Goal: Entertainment & Leisure: Consume media (video, audio)

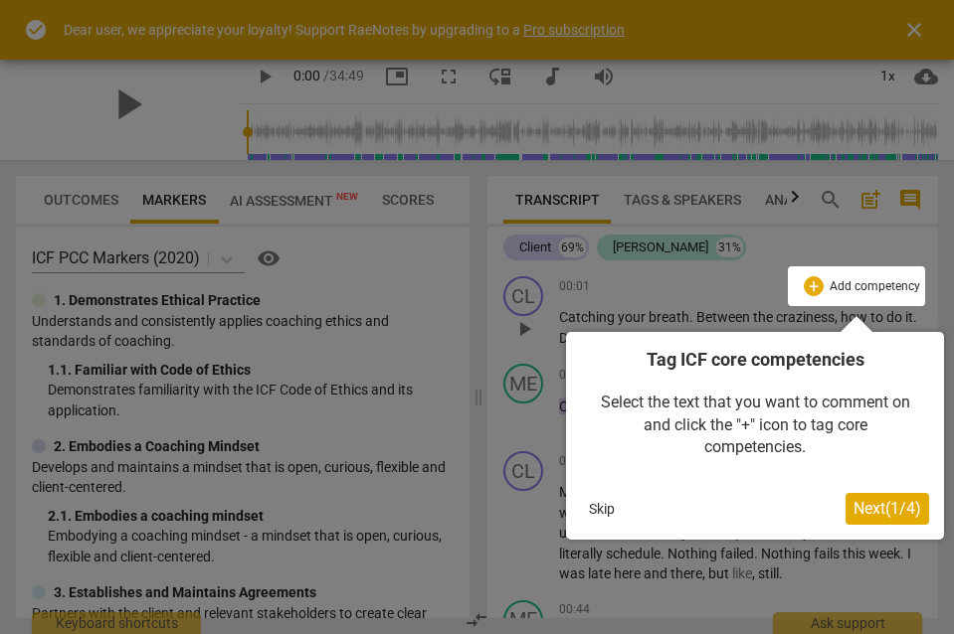
click at [36, 79] on div at bounding box center [477, 317] width 954 height 634
click at [44, 107] on div at bounding box center [477, 317] width 954 height 634
click at [596, 507] on button "Skip" at bounding box center [602, 509] width 42 height 30
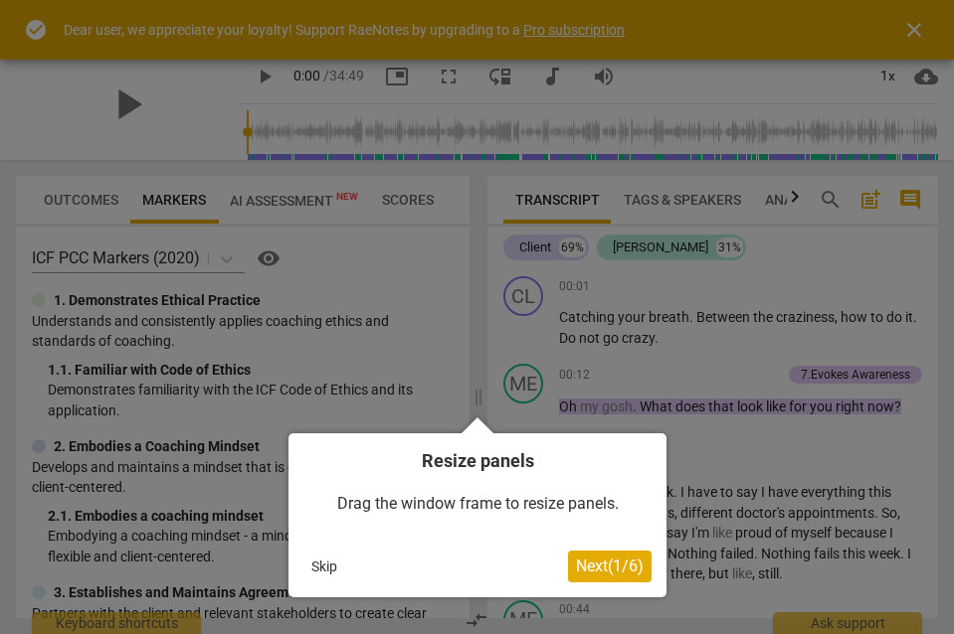
click at [596, 507] on div "Drag the window frame to resize panels." at bounding box center [477, 504] width 348 height 62
click at [329, 566] on button "Skip" at bounding box center [324, 567] width 42 height 30
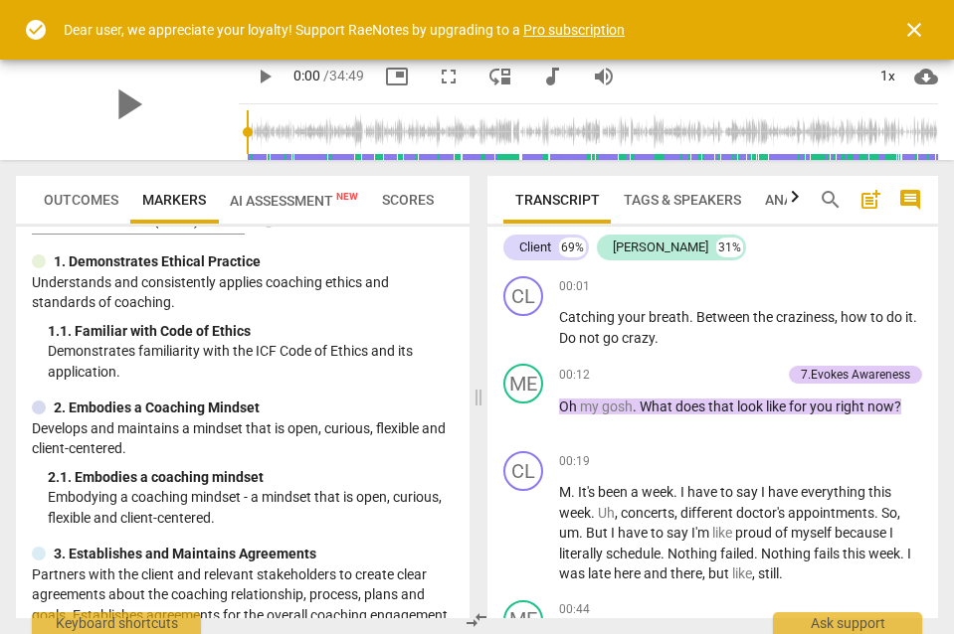
scroll to position [42, 0]
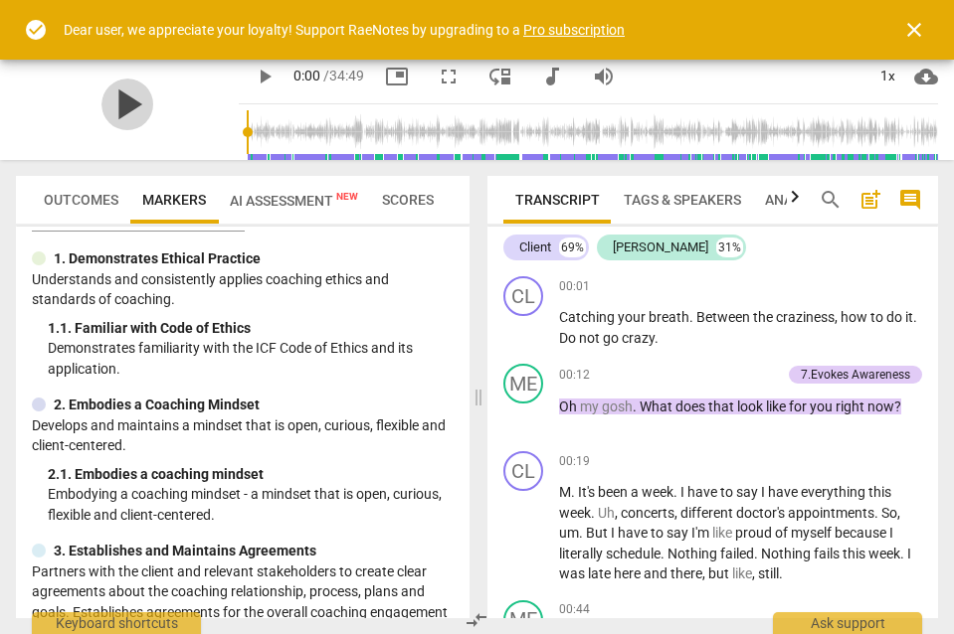
click at [117, 108] on span "play_arrow" at bounding box center [127, 105] width 52 height 52
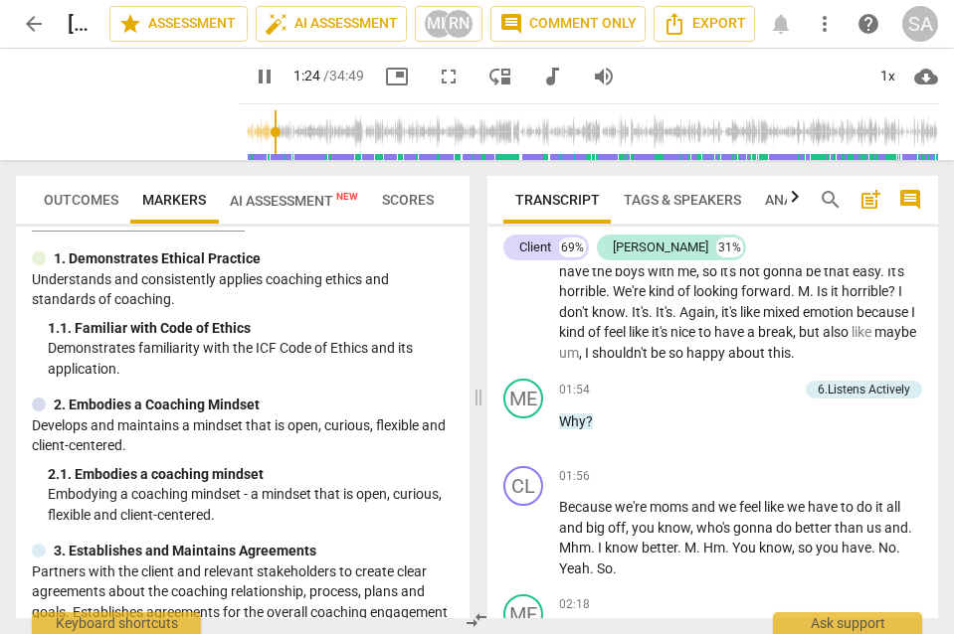
scroll to position [717, 0]
click at [891, 72] on div "1x" at bounding box center [887, 77] width 38 height 32
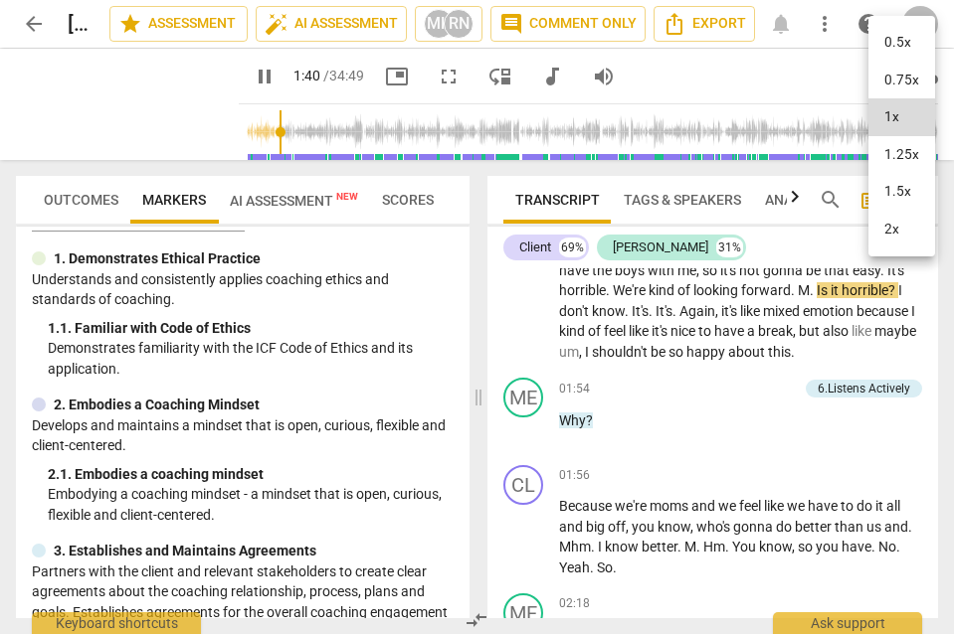
click at [884, 152] on li "1.25x" at bounding box center [901, 155] width 67 height 38
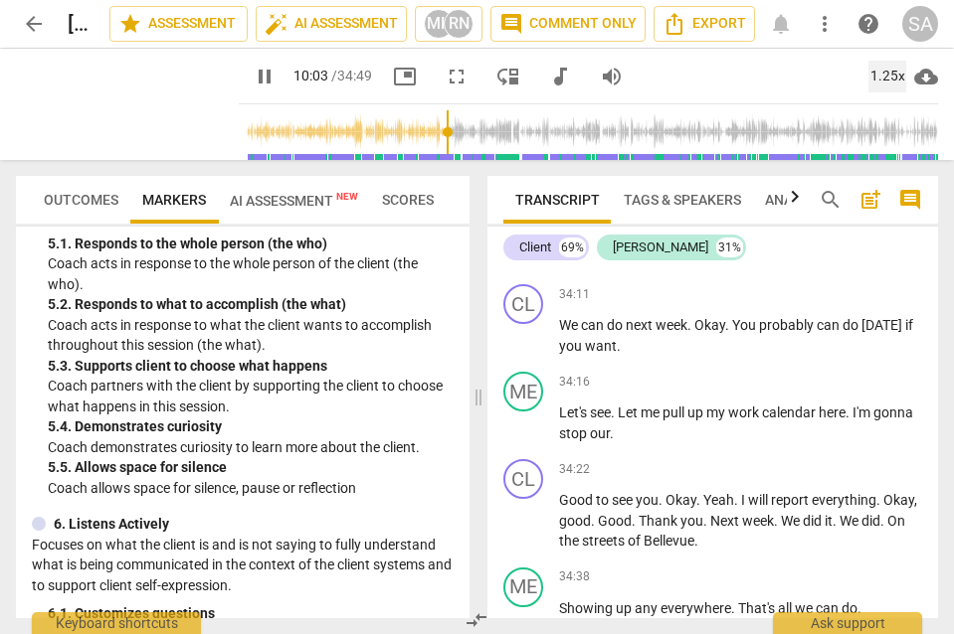
scroll to position [4047, 0]
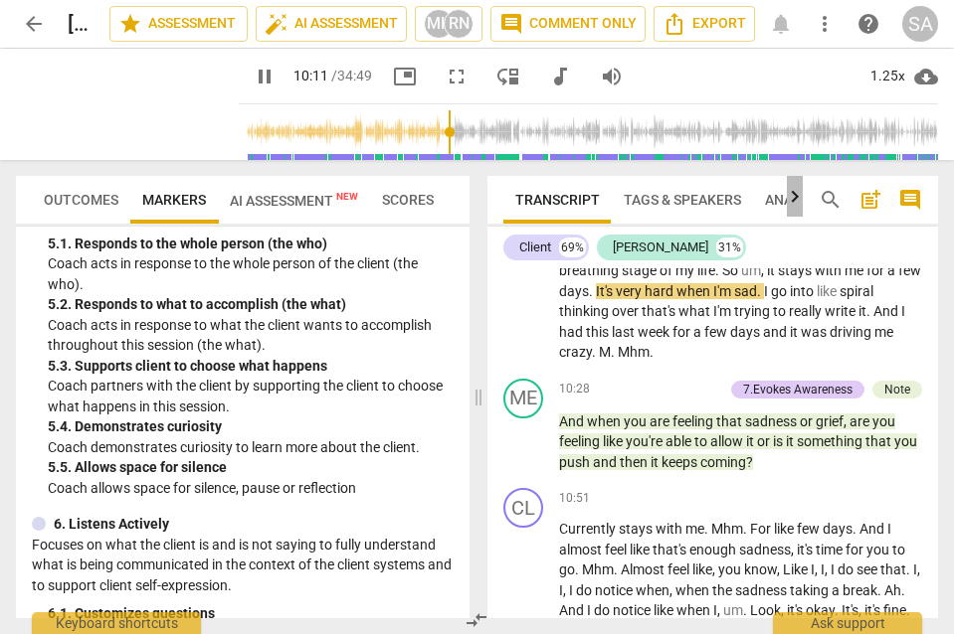
click at [799, 198] on icon "button" at bounding box center [795, 197] width 24 height 24
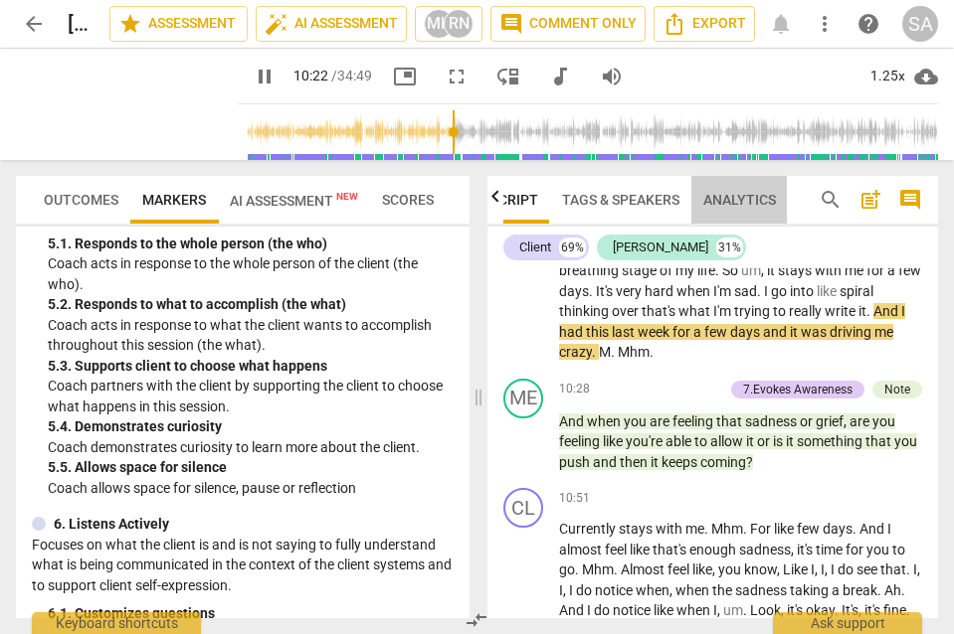
click at [718, 197] on span "Analytics" at bounding box center [739, 200] width 73 height 16
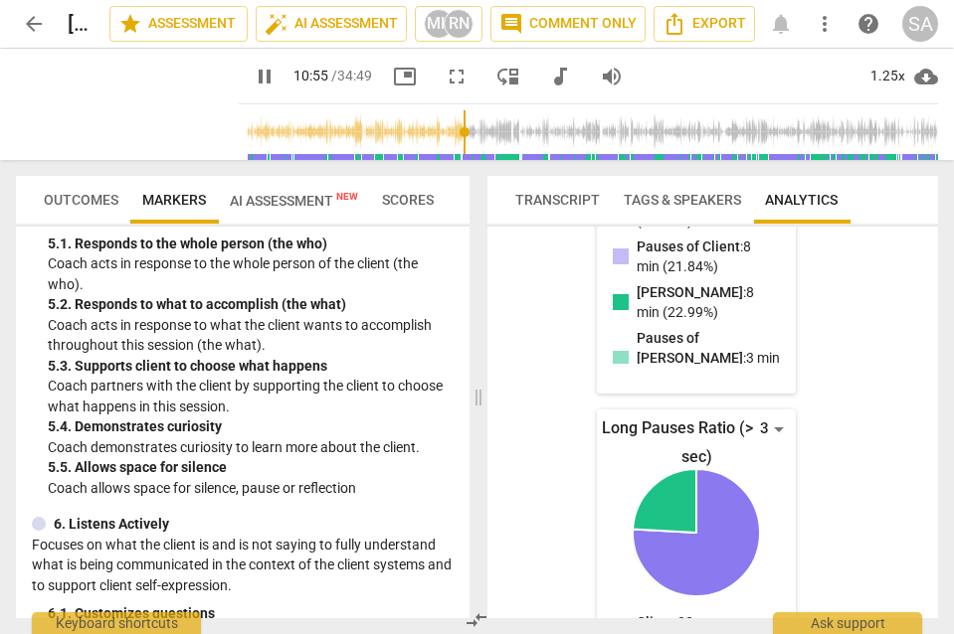
scroll to position [747, 0]
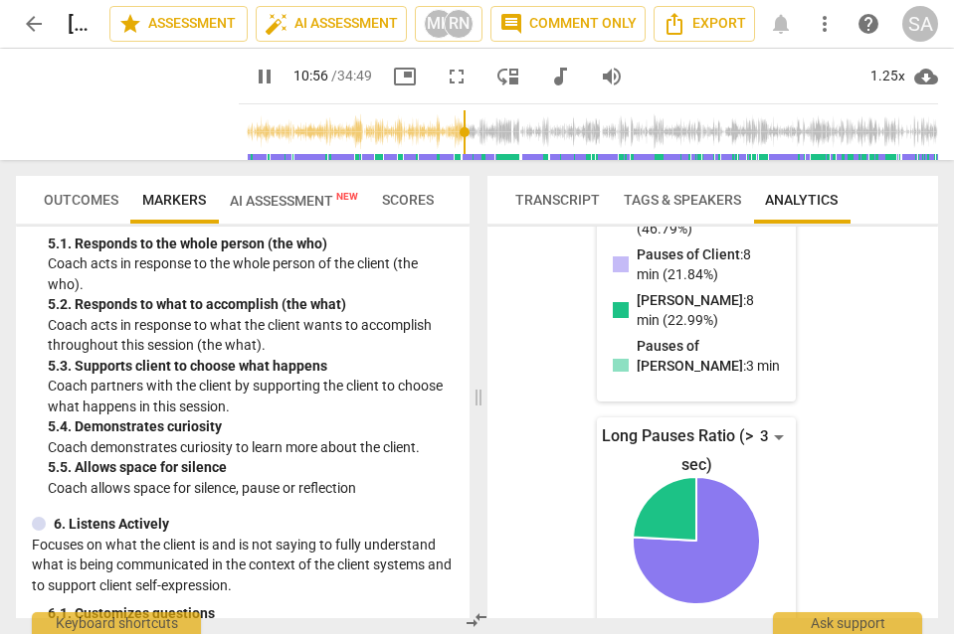
click at [686, 197] on span "Tags & Speakers" at bounding box center [681, 200] width 117 height 16
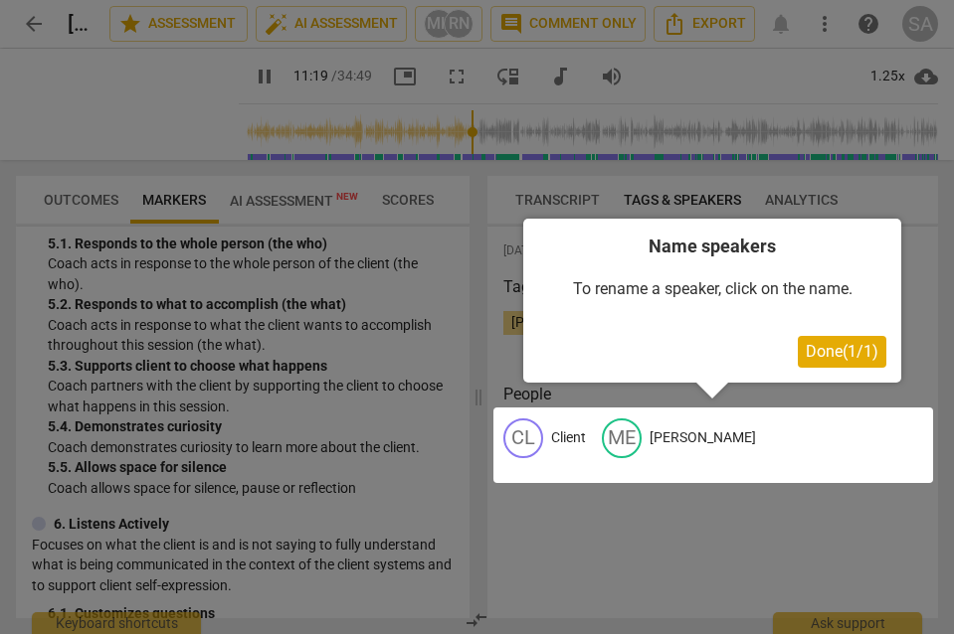
click at [806, 345] on span "Done ( 1 / 1 )" at bounding box center [841, 351] width 73 height 19
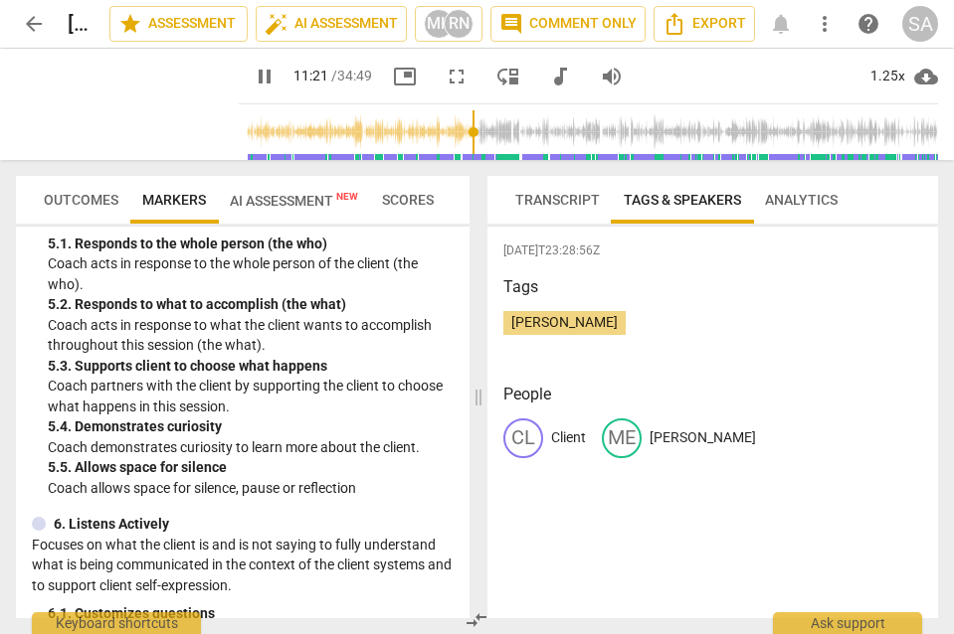
scroll to position [0, 0]
click at [575, 198] on span "Transcript" at bounding box center [557, 200] width 85 height 16
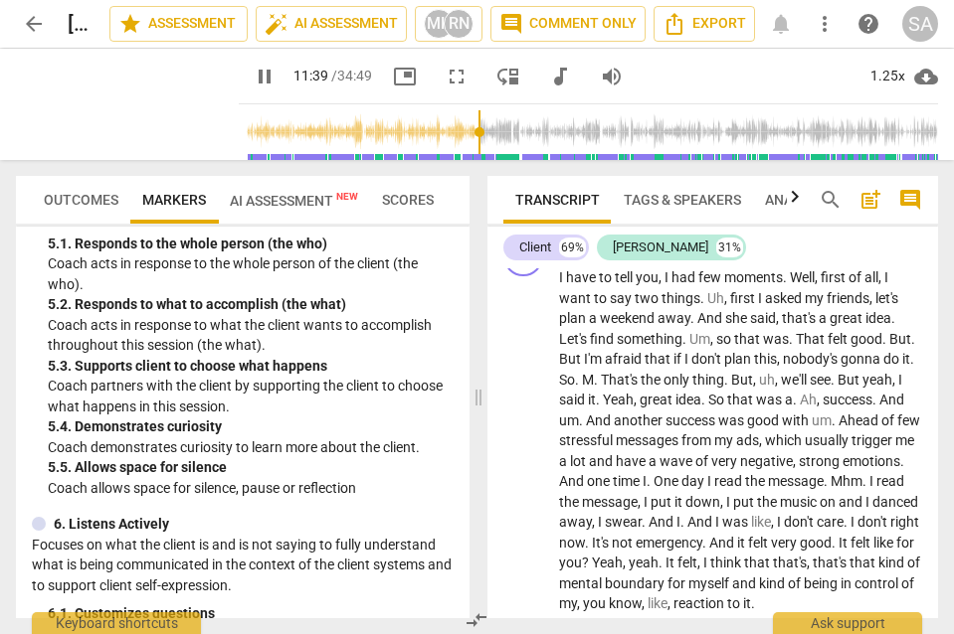
scroll to position [1162, 0]
click at [458, 129] on input "range" at bounding box center [592, 132] width 691 height 64
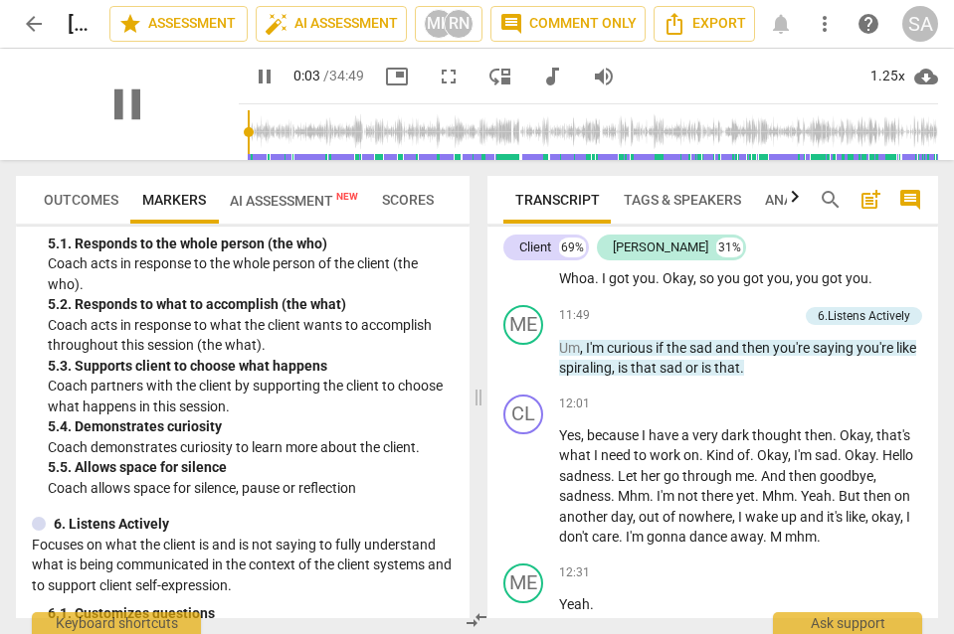
drag, startPoint x: 474, startPoint y: 129, endPoint x: 177, endPoint y: 136, distance: 297.4
click at [178, 136] on div "pause pause 0:03 / 34:49 picture_in_picture fullscreen move_down audiotrack vol…" at bounding box center [477, 104] width 922 height 111
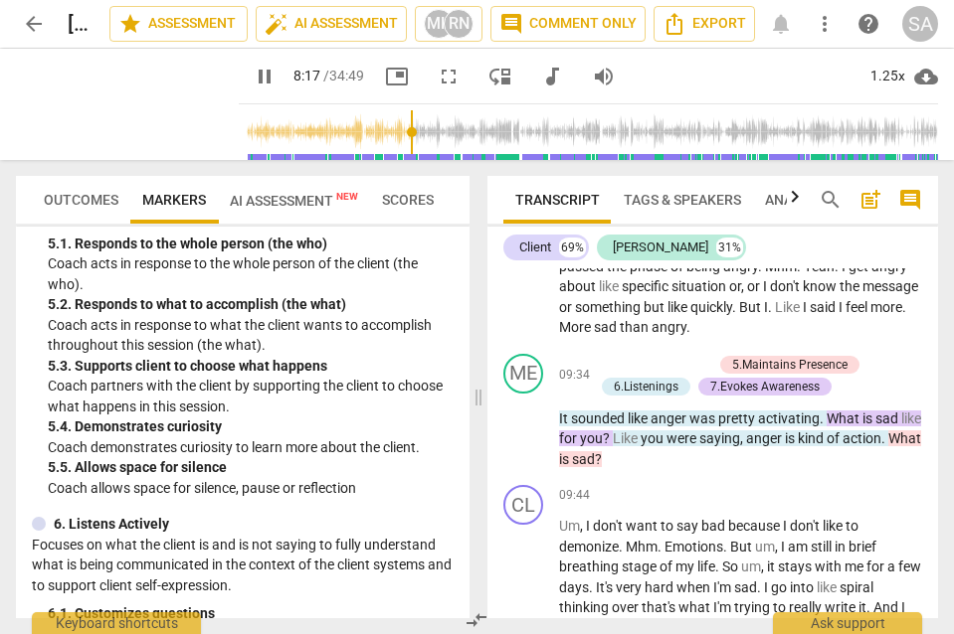
drag, startPoint x: 417, startPoint y: 131, endPoint x: 377, endPoint y: 134, distance: 39.9
click at [377, 135] on input "range" at bounding box center [592, 132] width 691 height 64
click at [382, 134] on input "range" at bounding box center [592, 132] width 691 height 64
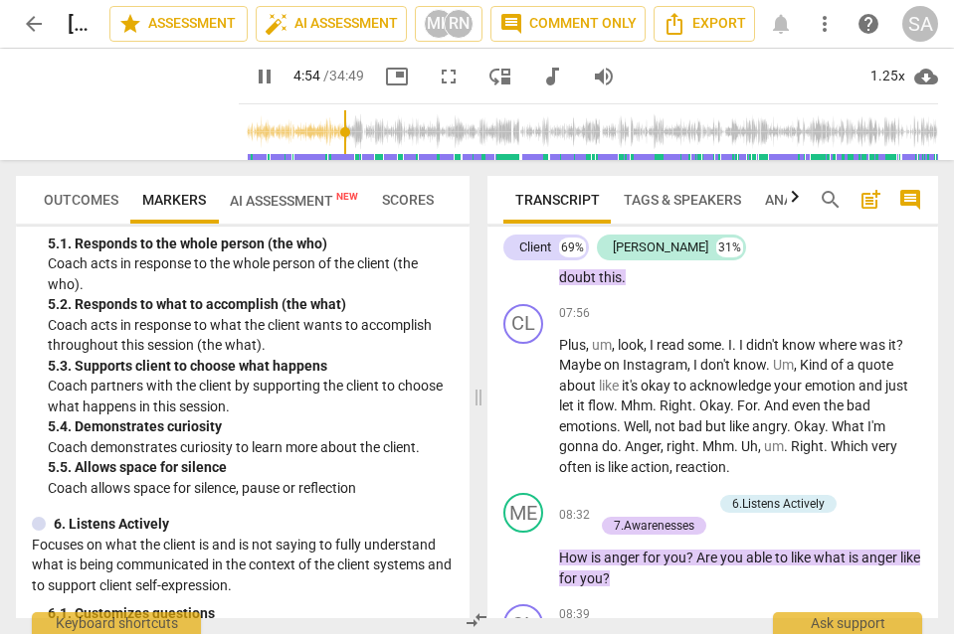
click at [323, 129] on input "range" at bounding box center [592, 132] width 691 height 64
click at [288, 124] on input "range" at bounding box center [592, 132] width 691 height 64
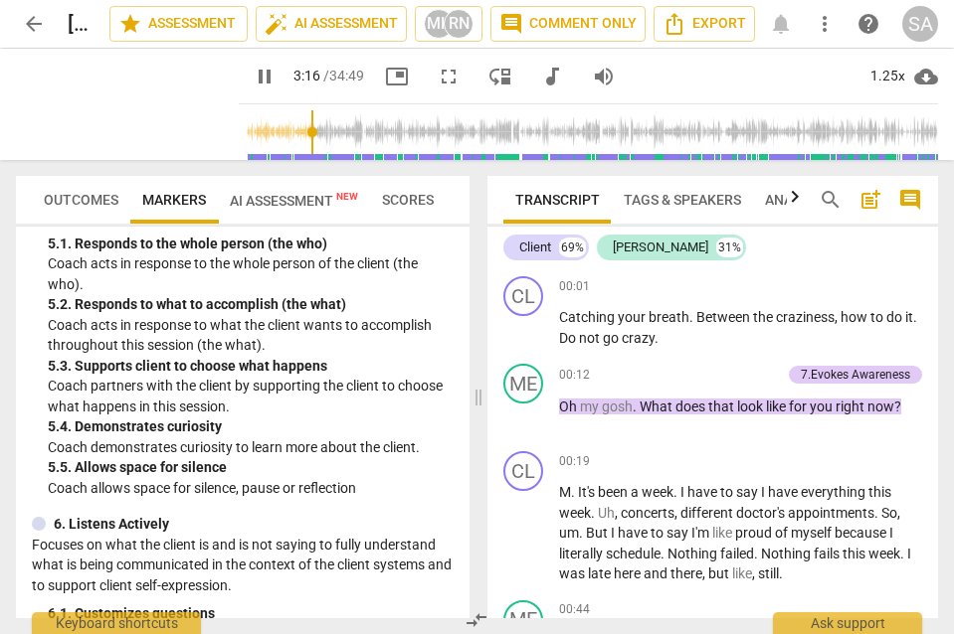
scroll to position [0, 0]
click at [262, 128] on input "range" at bounding box center [592, 132] width 691 height 64
click at [247, 129] on input "range" at bounding box center [592, 132] width 691 height 64
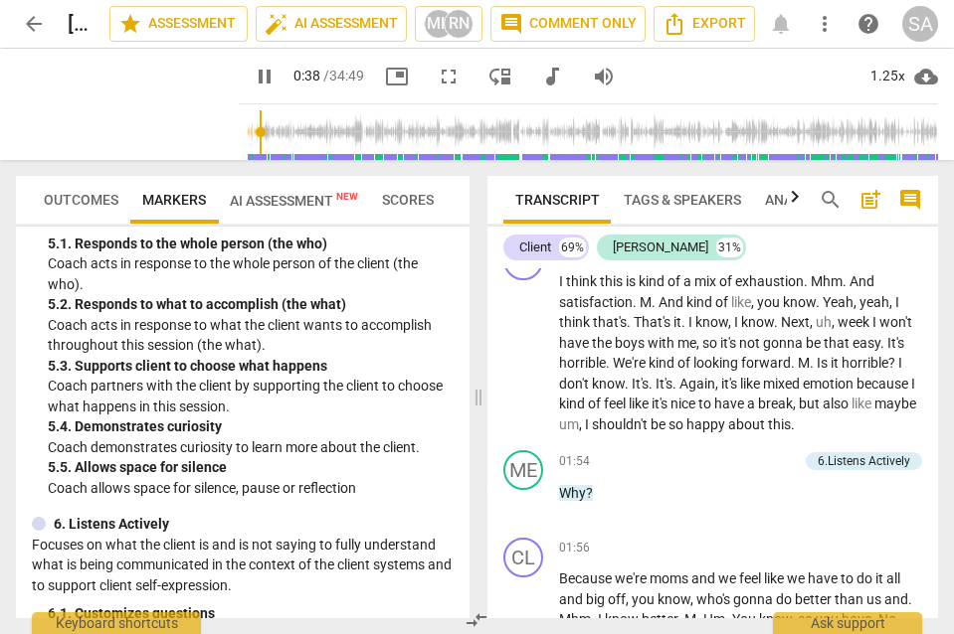
click at [247, 131] on input "range" at bounding box center [592, 132] width 691 height 64
drag, startPoint x: 229, startPoint y: 132, endPoint x: 210, endPoint y: 127, distance: 19.5
click at [210, 127] on div "pause pause 0:00 / 34:49 picture_in_picture fullscreen move_down audiotrack vol…" at bounding box center [477, 104] width 922 height 111
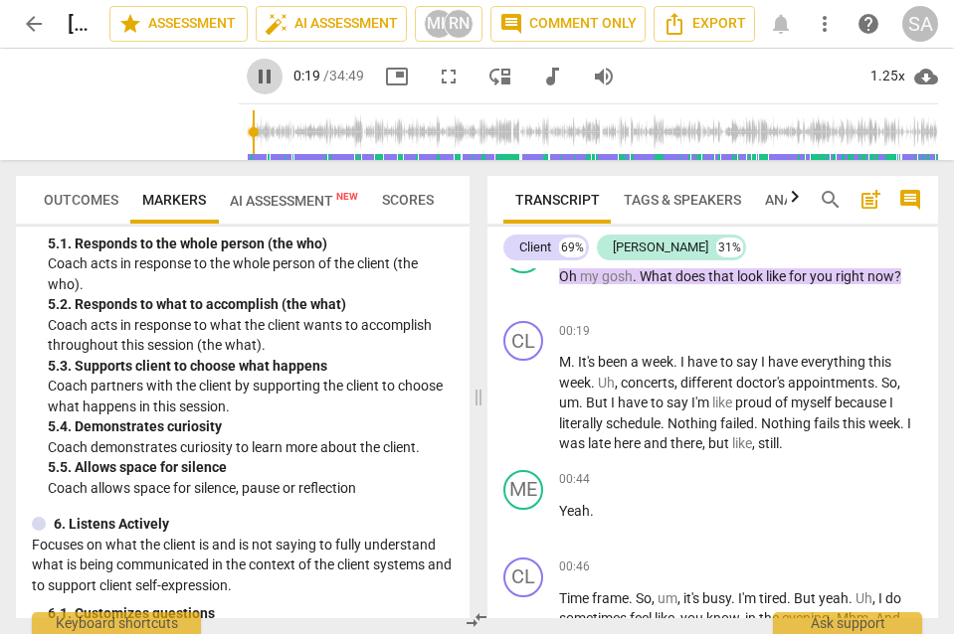
click at [253, 75] on span "pause" at bounding box center [265, 77] width 24 height 24
type input "19"
